Goal: Check status: Check status

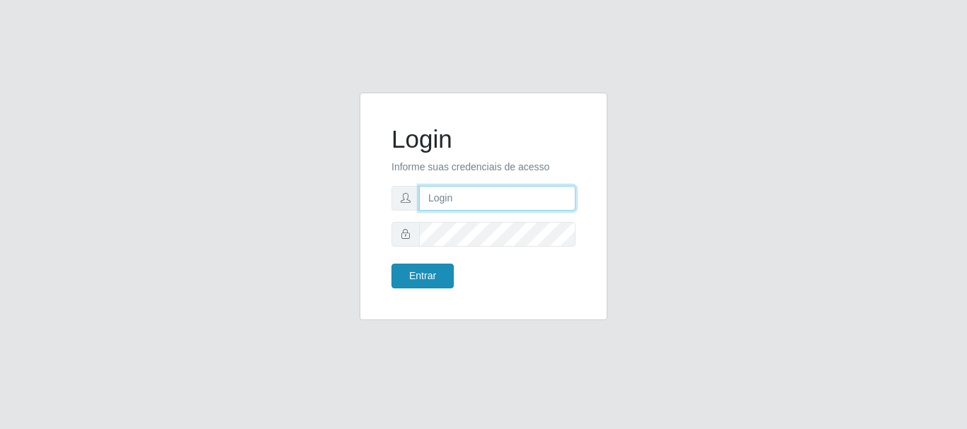
type input "caio@B1"
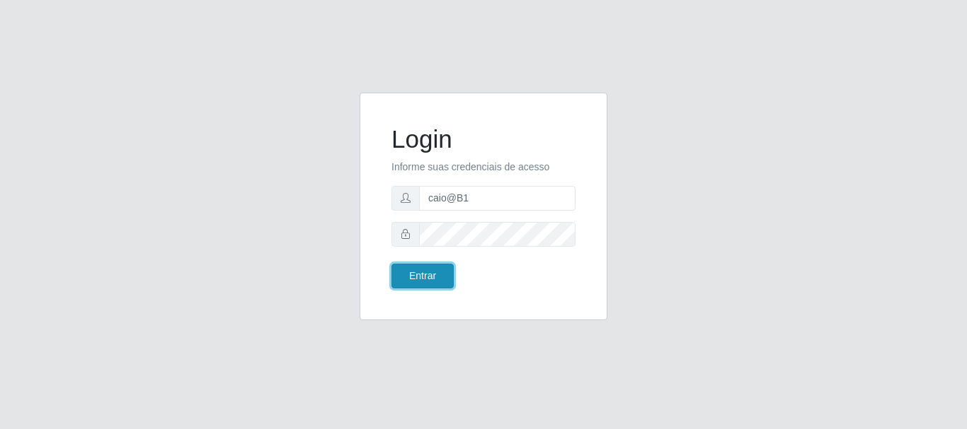
click at [426, 270] on button "Entrar" at bounding box center [422, 276] width 62 height 25
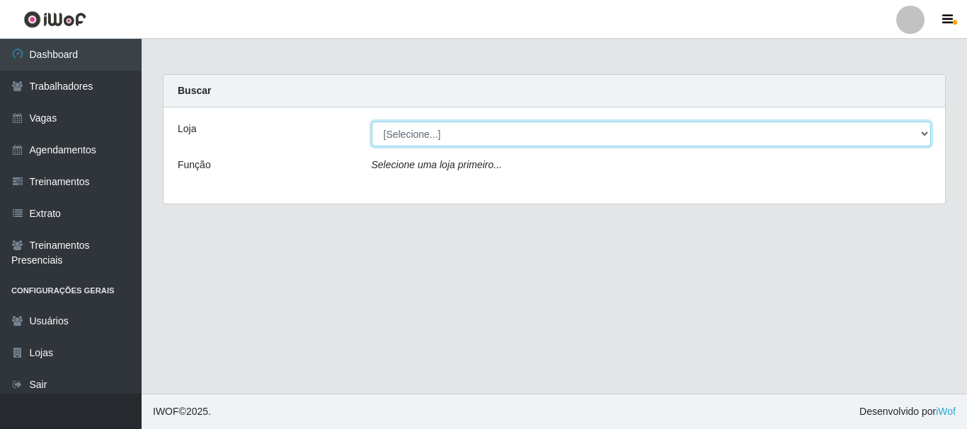
click at [918, 137] on select "[Selecione...] Bemais Supermercados - B1 [GEOGRAPHIC_DATA]" at bounding box center [651, 134] width 560 height 25
select select "403"
click at [371, 122] on select "[Selecione...] Bemais Supermercados - B1 [GEOGRAPHIC_DATA]" at bounding box center [651, 134] width 560 height 25
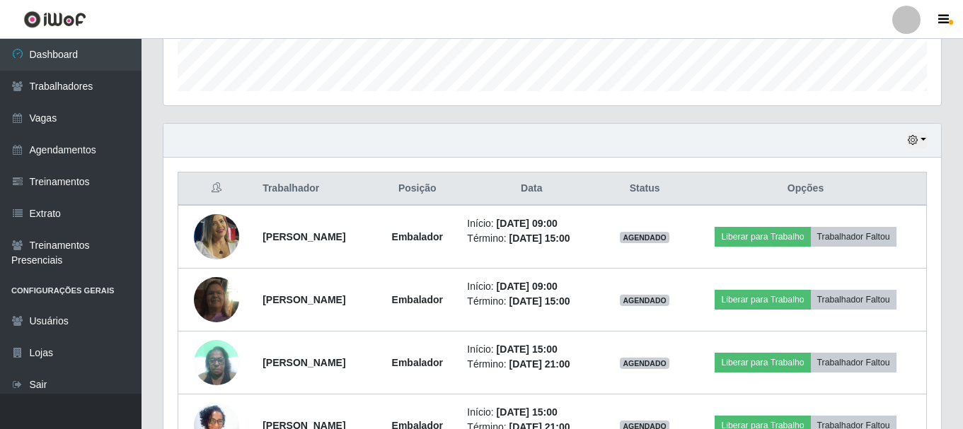
scroll to position [425, 0]
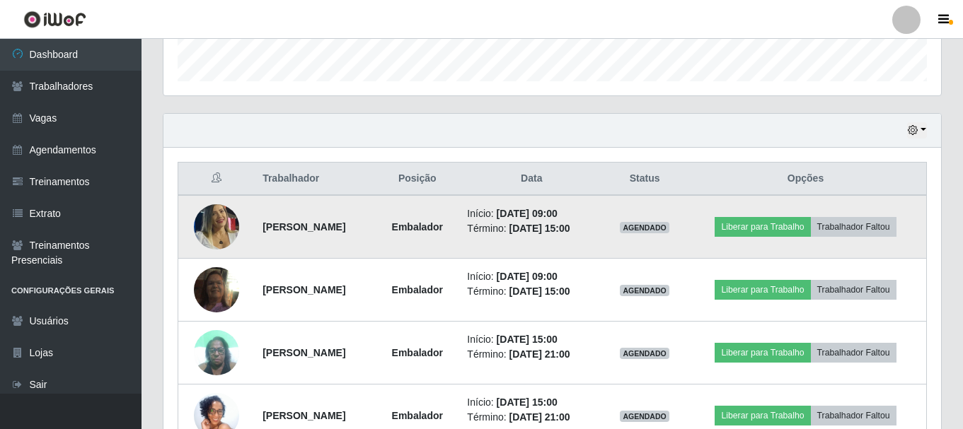
click at [199, 226] on img at bounding box center [216, 227] width 45 height 65
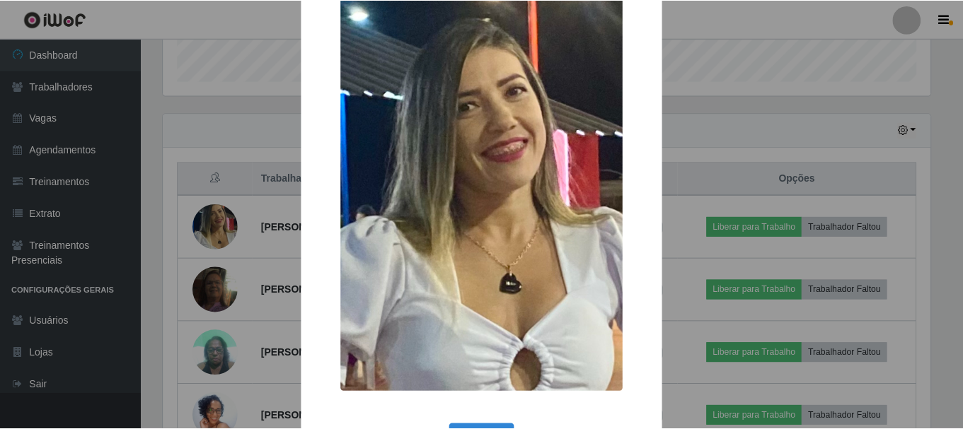
scroll to position [103, 0]
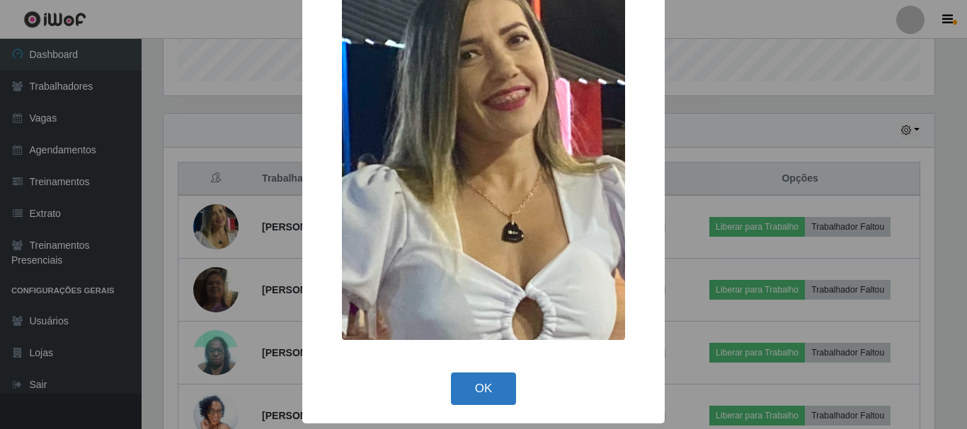
click at [463, 377] on button "OK" at bounding box center [484, 389] width 66 height 33
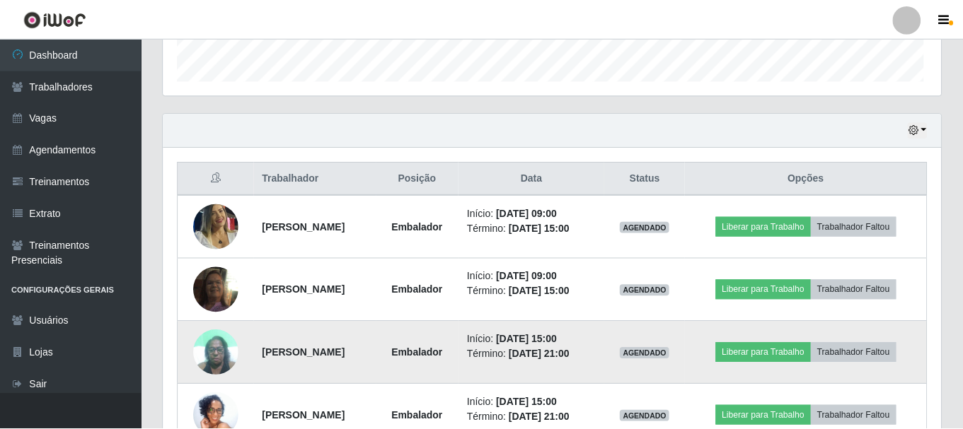
scroll to position [294, 778]
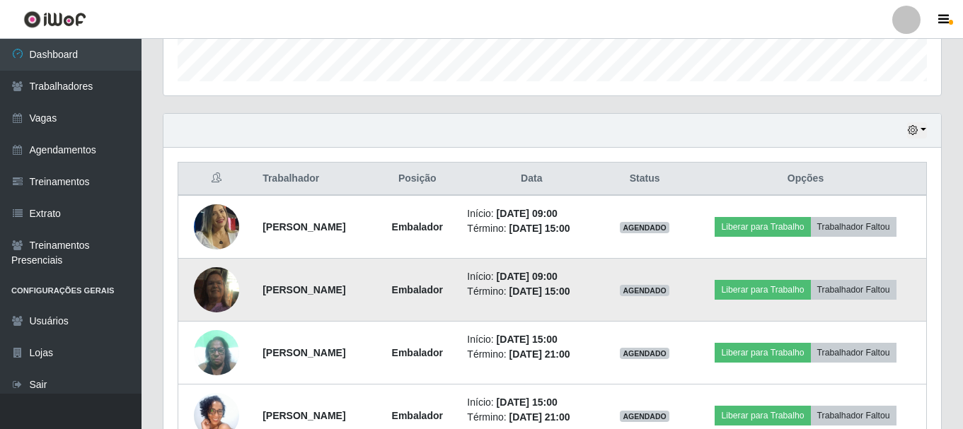
click at [215, 301] on img at bounding box center [216, 290] width 45 height 81
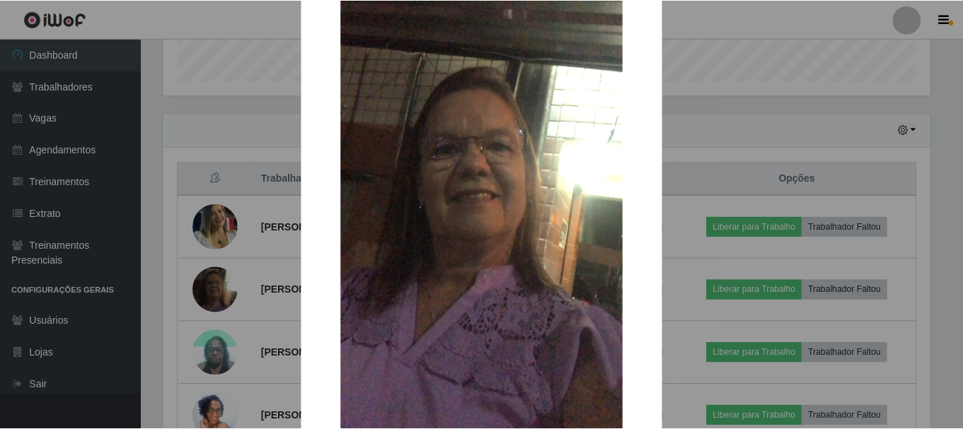
scroll to position [197, 0]
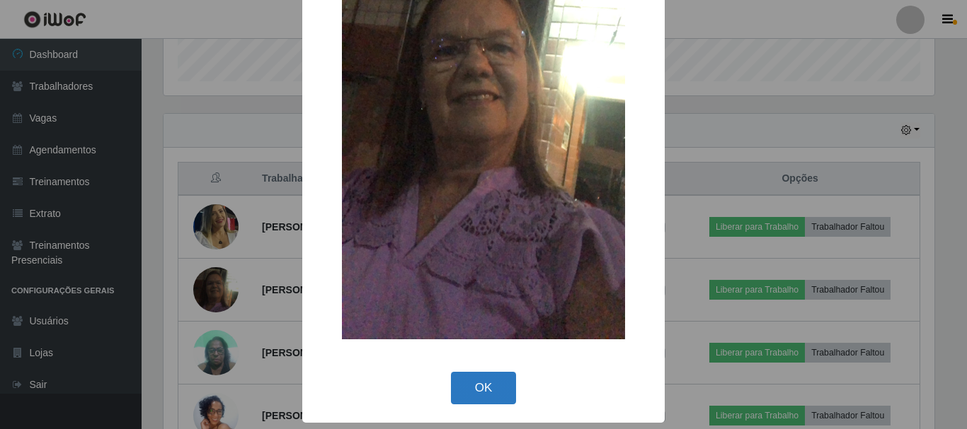
click at [451, 383] on button "OK" at bounding box center [484, 388] width 66 height 33
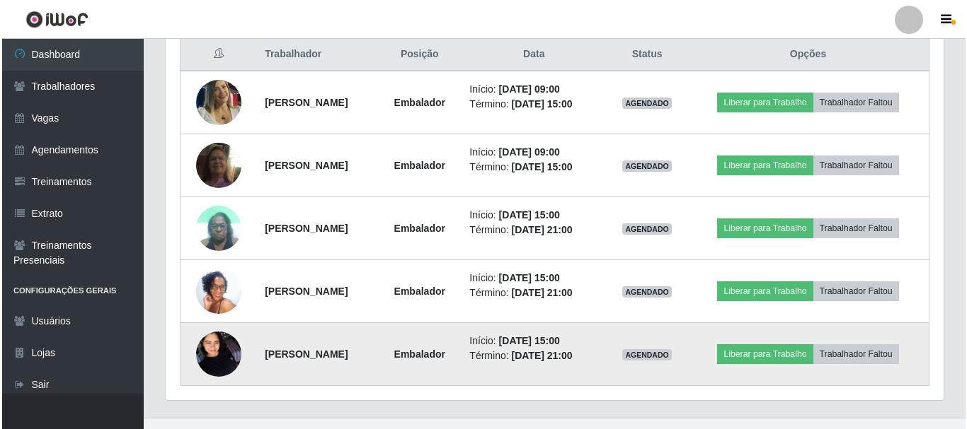
scroll to position [566, 0]
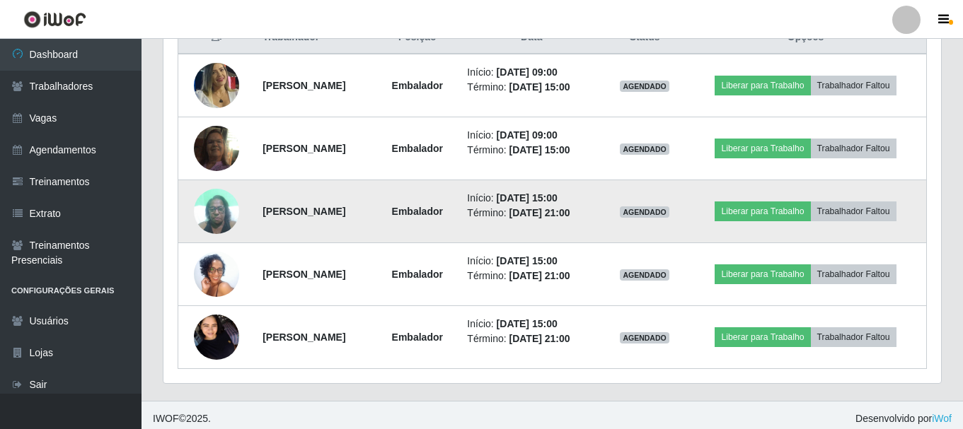
click at [215, 221] on img at bounding box center [216, 211] width 45 height 60
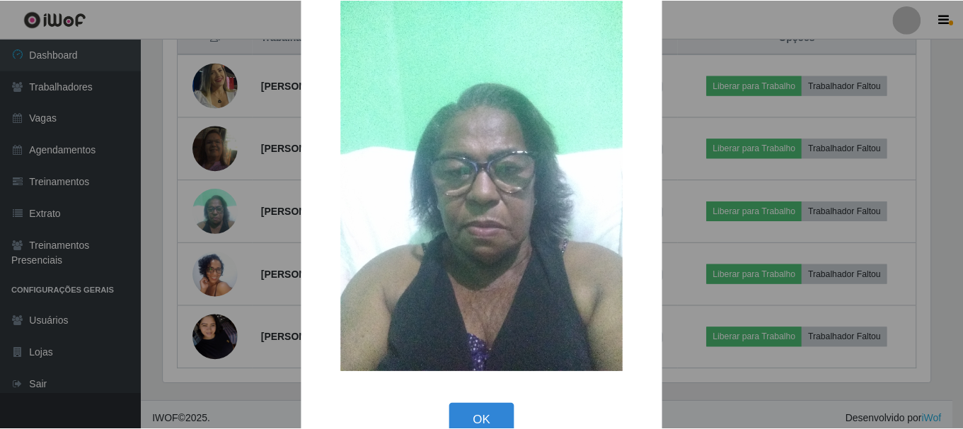
scroll to position [71, 0]
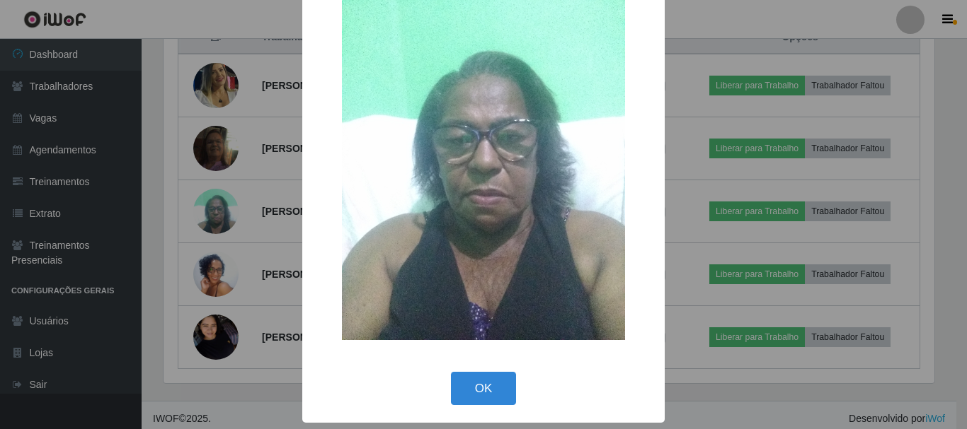
drag, startPoint x: 479, startPoint y: 379, endPoint x: 511, endPoint y: 360, distance: 37.1
click at [480, 377] on button "OK" at bounding box center [484, 388] width 66 height 33
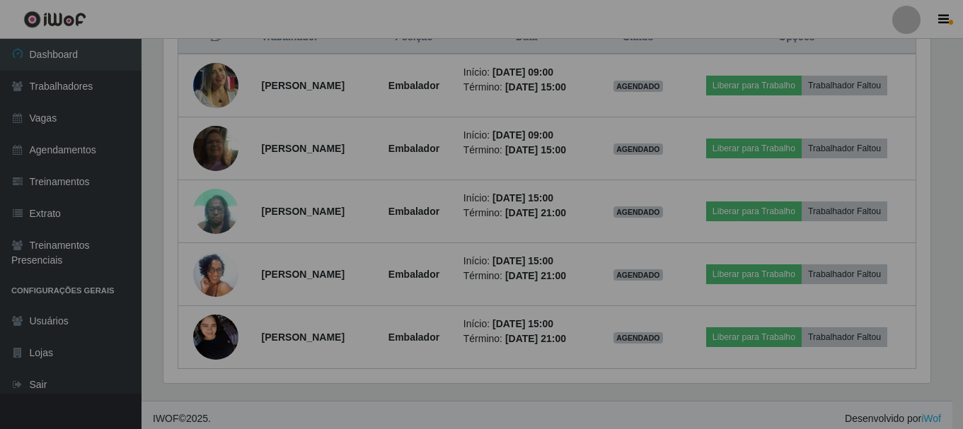
scroll to position [294, 778]
